Goal: Navigation & Orientation: Find specific page/section

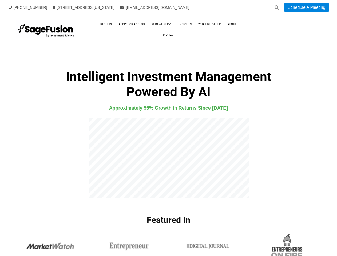
click at [277, 7] on icon at bounding box center [277, 7] width 4 height 4
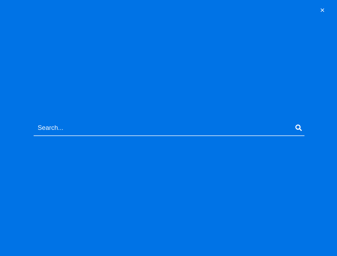
click at [179, 31] on link "more..." at bounding box center [169, 35] width 22 height 8
